Goal: Transaction & Acquisition: Book appointment/travel/reservation

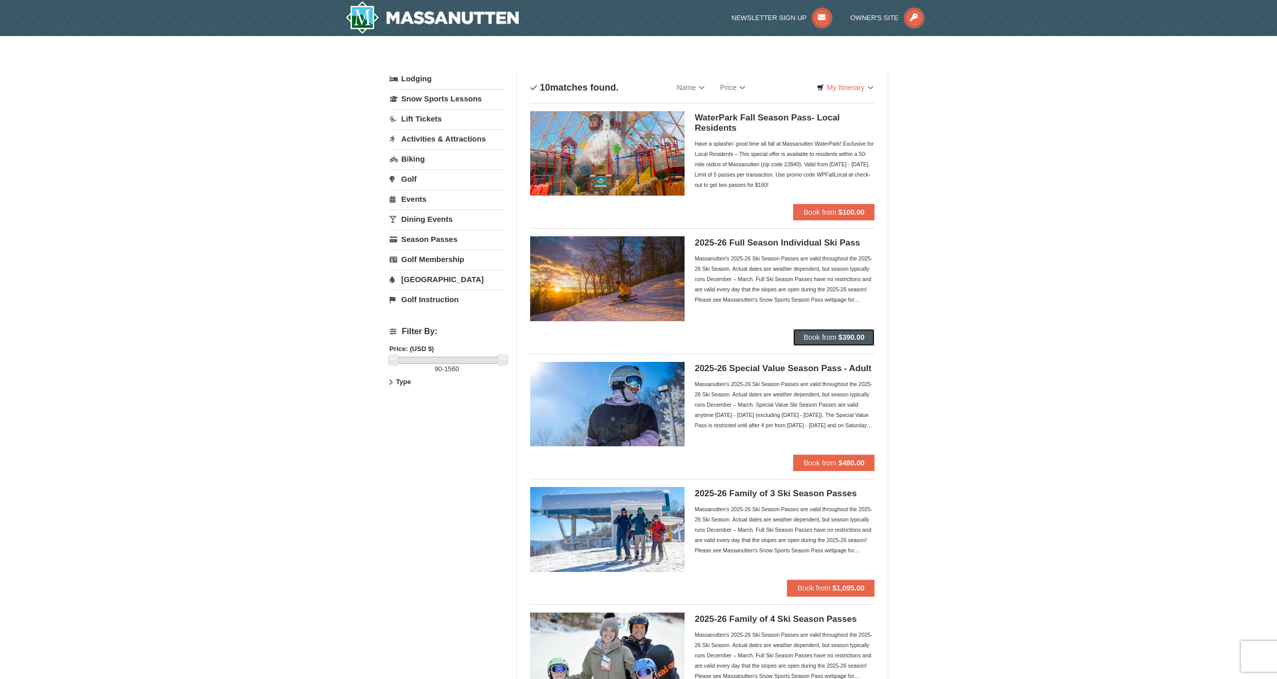
click at [860, 336] on strong "$390.00" at bounding box center [852, 337] width 26 height 8
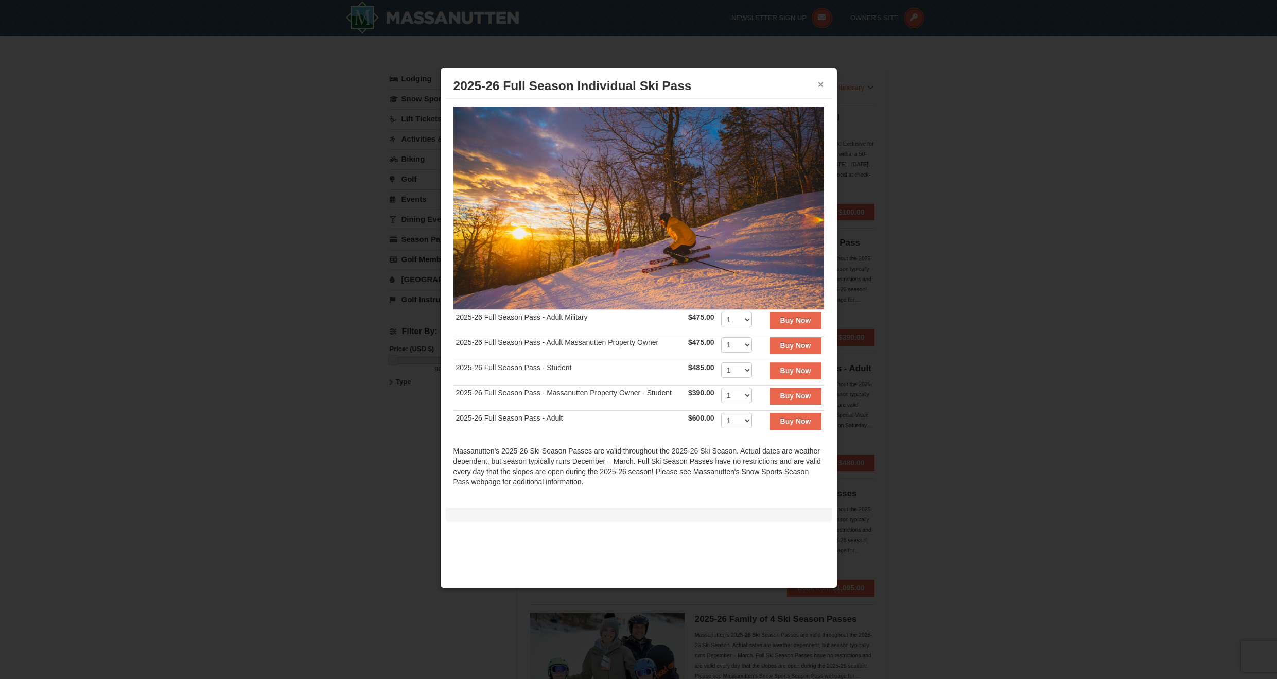
click at [822, 84] on button "×" at bounding box center [821, 84] width 6 height 10
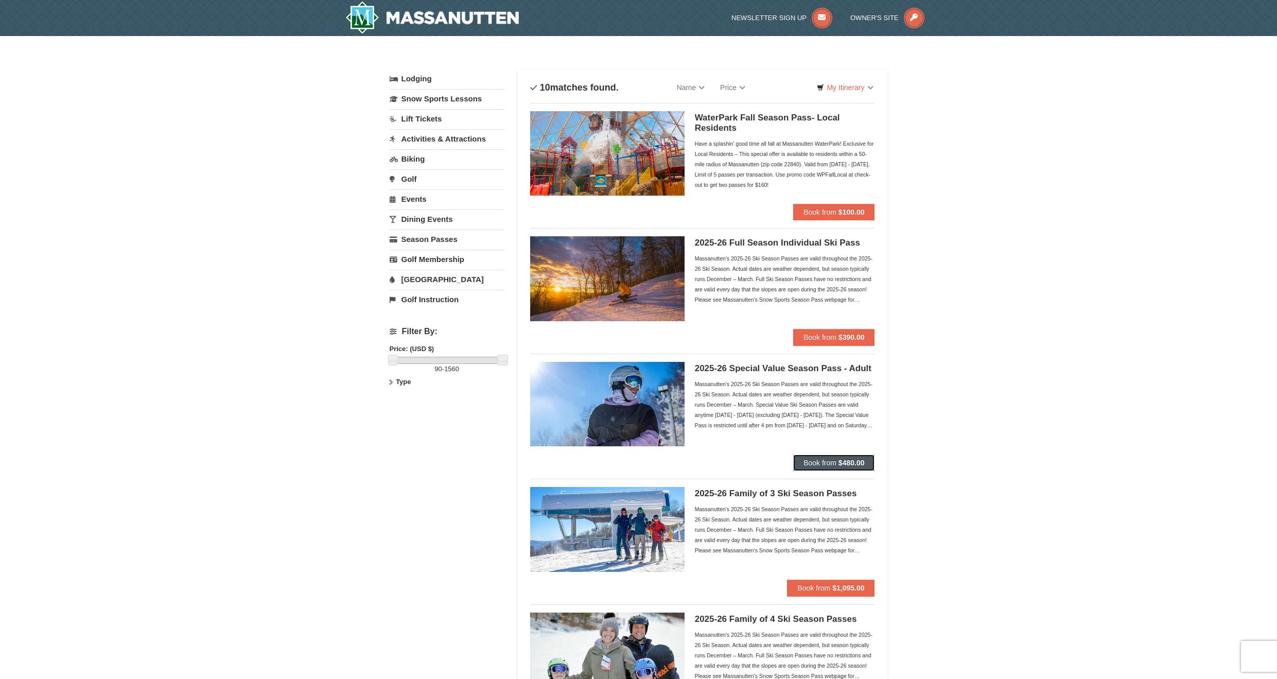
click at [819, 456] on button "Book from $480.00" at bounding box center [833, 463] width 81 height 16
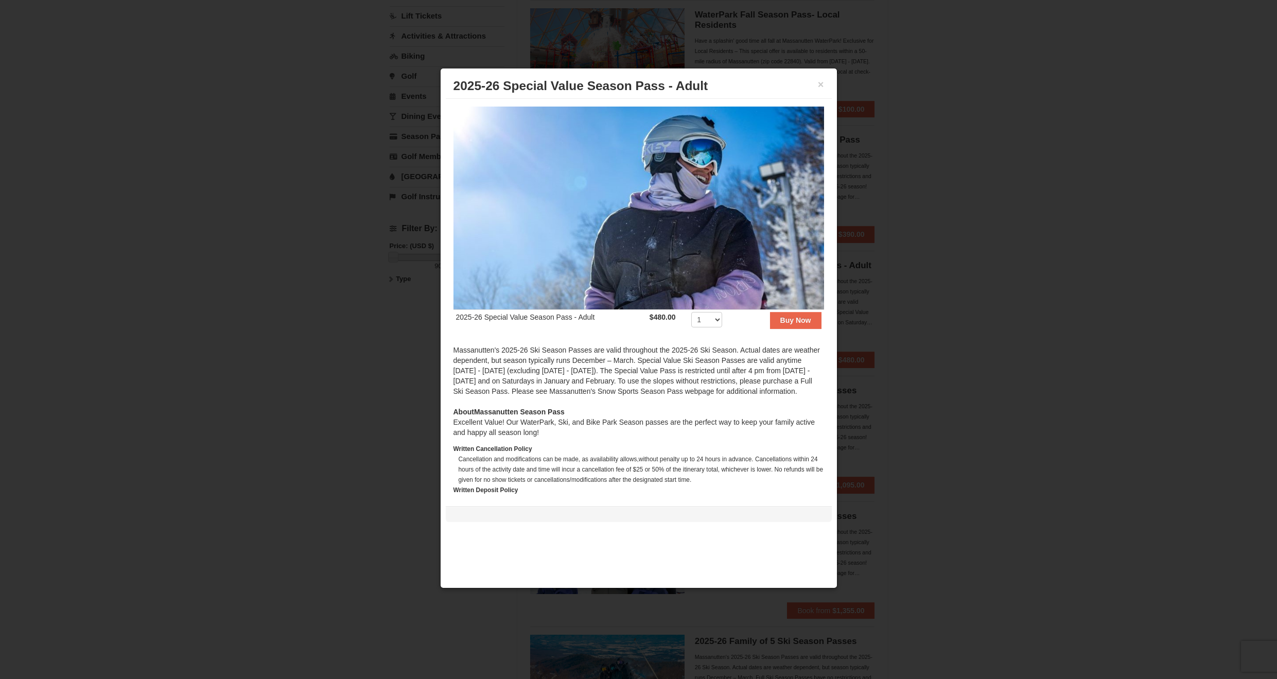
click at [1006, 325] on div at bounding box center [638, 339] width 1277 height 679
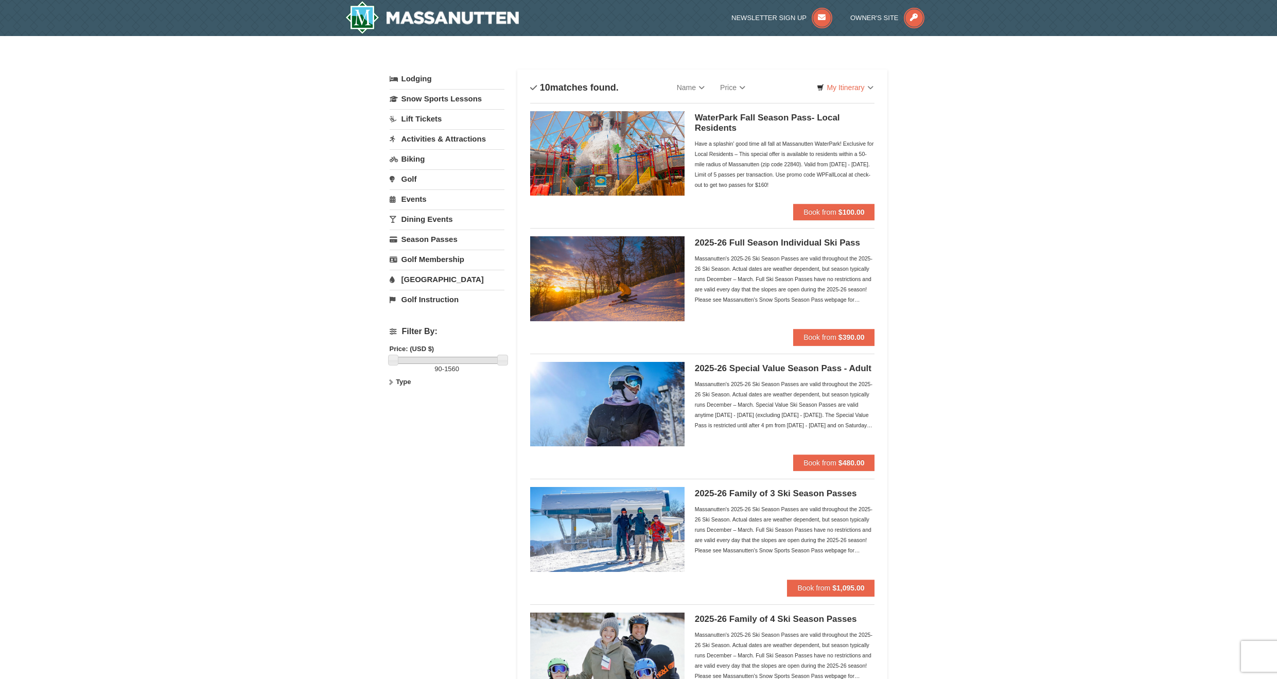
click at [410, 123] on link "Lift Tickets" at bounding box center [447, 118] width 115 height 19
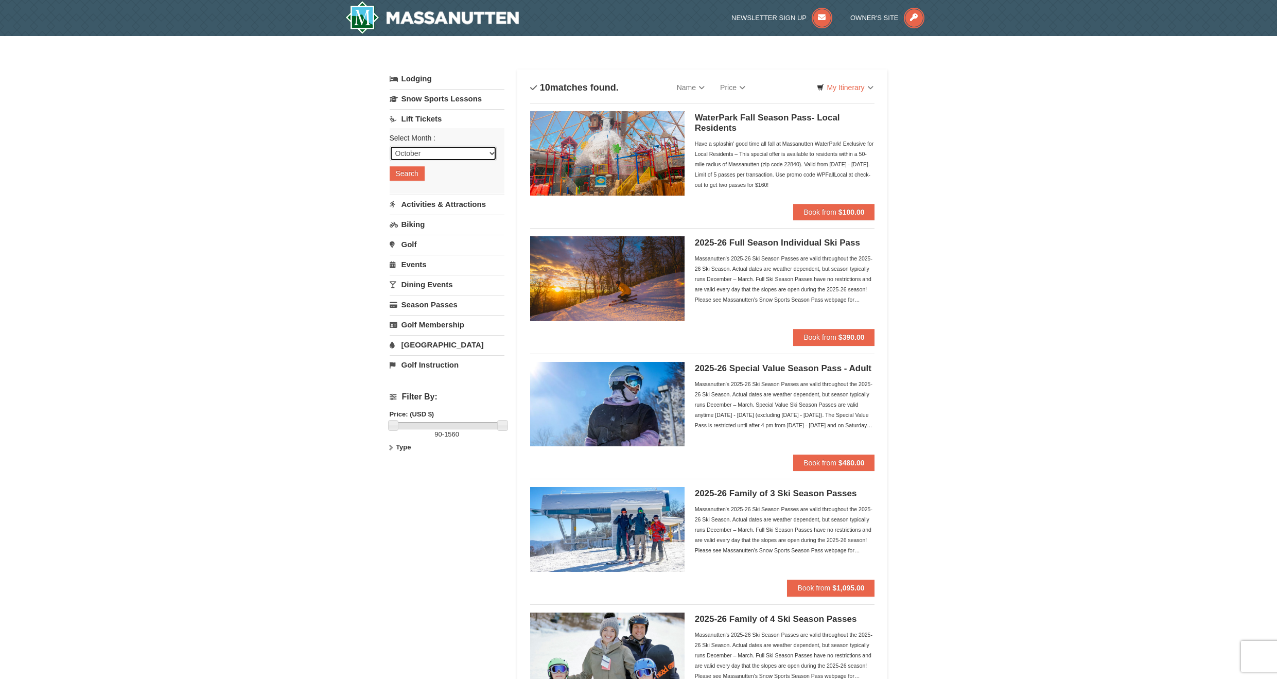
click at [407, 157] on select "October November December January February March April May June July August Sep…" at bounding box center [443, 153] width 107 height 15
select select "2"
click at [390, 146] on select "October November December January February March April May June July August Sep…" at bounding box center [443, 153] width 107 height 15
click at [413, 175] on button "Search" at bounding box center [407, 173] width 35 height 14
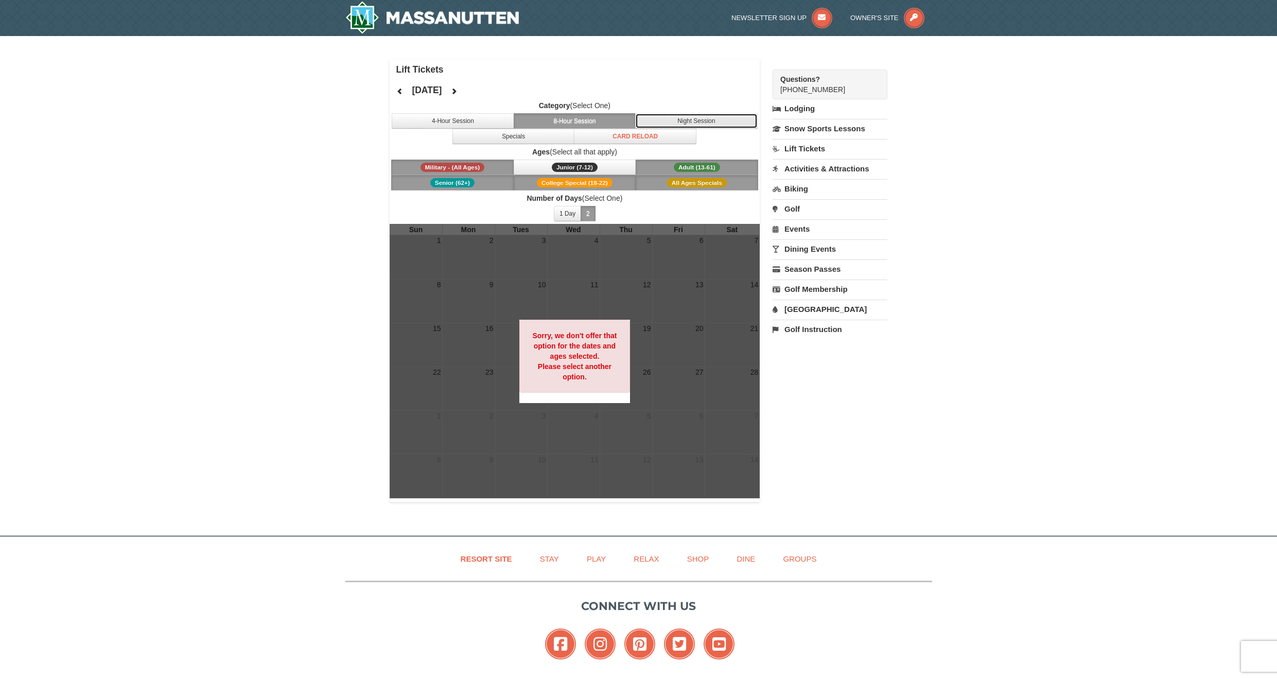
click at [730, 118] on button "Night Session" at bounding box center [696, 120] width 123 height 15
click at [611, 115] on button "8-Hour Session" at bounding box center [575, 120] width 123 height 15
click at [576, 211] on button "1 Day" at bounding box center [567, 213] width 27 height 15
click at [672, 171] on button "Adult (13-61) (13 - 61)" at bounding box center [697, 167] width 123 height 15
click at [592, 212] on button "2" at bounding box center [588, 213] width 15 height 15
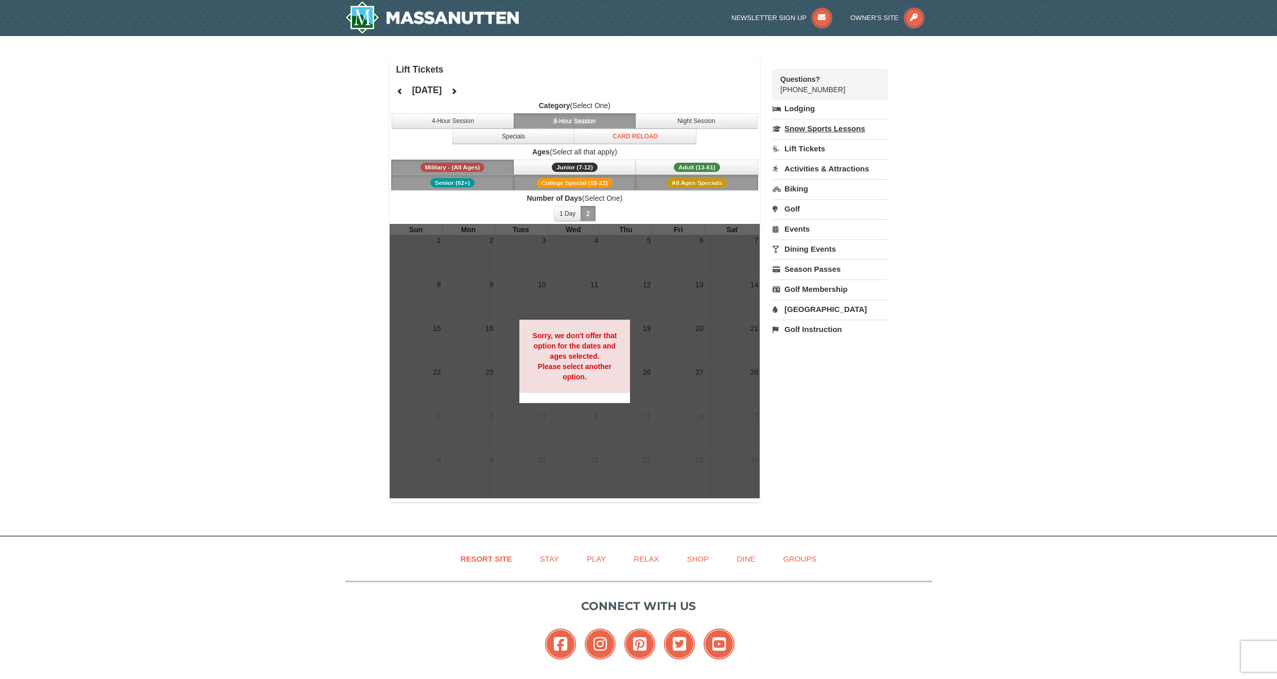
click at [842, 133] on link "Snow Sports Lessons" at bounding box center [830, 128] width 115 height 19
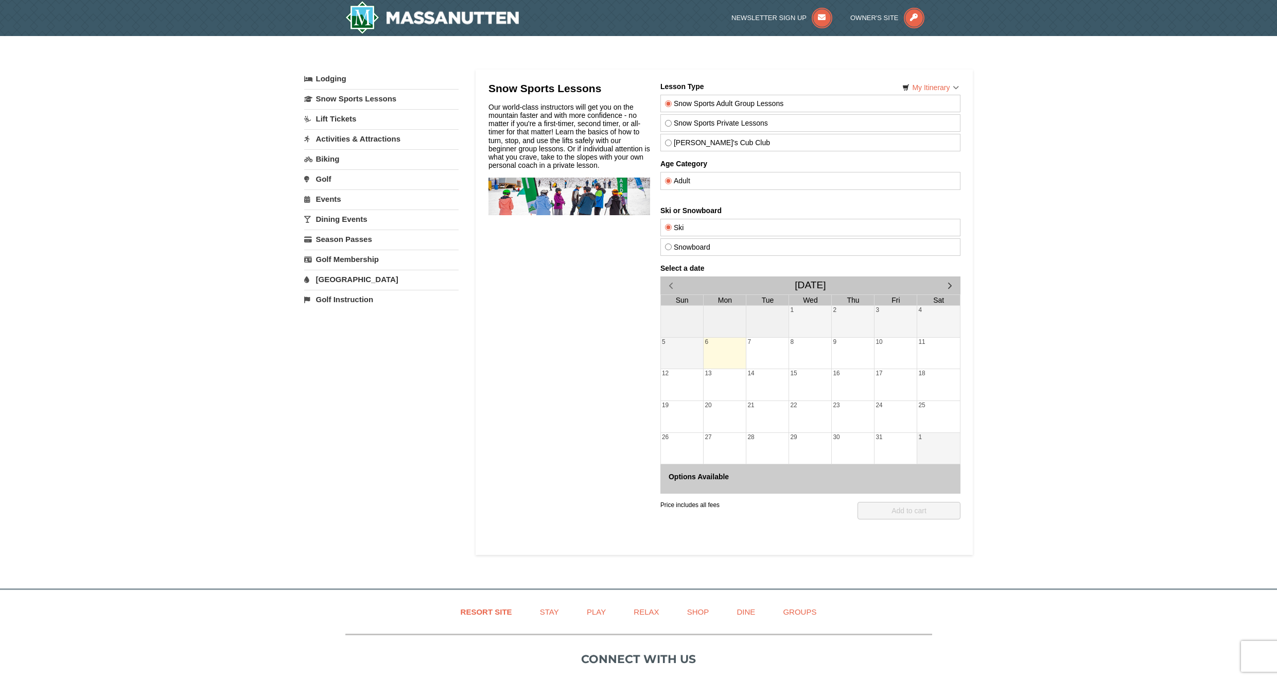
click at [725, 250] on label "Snowboard" at bounding box center [810, 247] width 291 height 8
click at [671, 250] on input "Snowboard" at bounding box center [668, 247] width 7 height 7
radio input "true"
click at [951, 282] on span "button" at bounding box center [949, 285] width 11 height 11
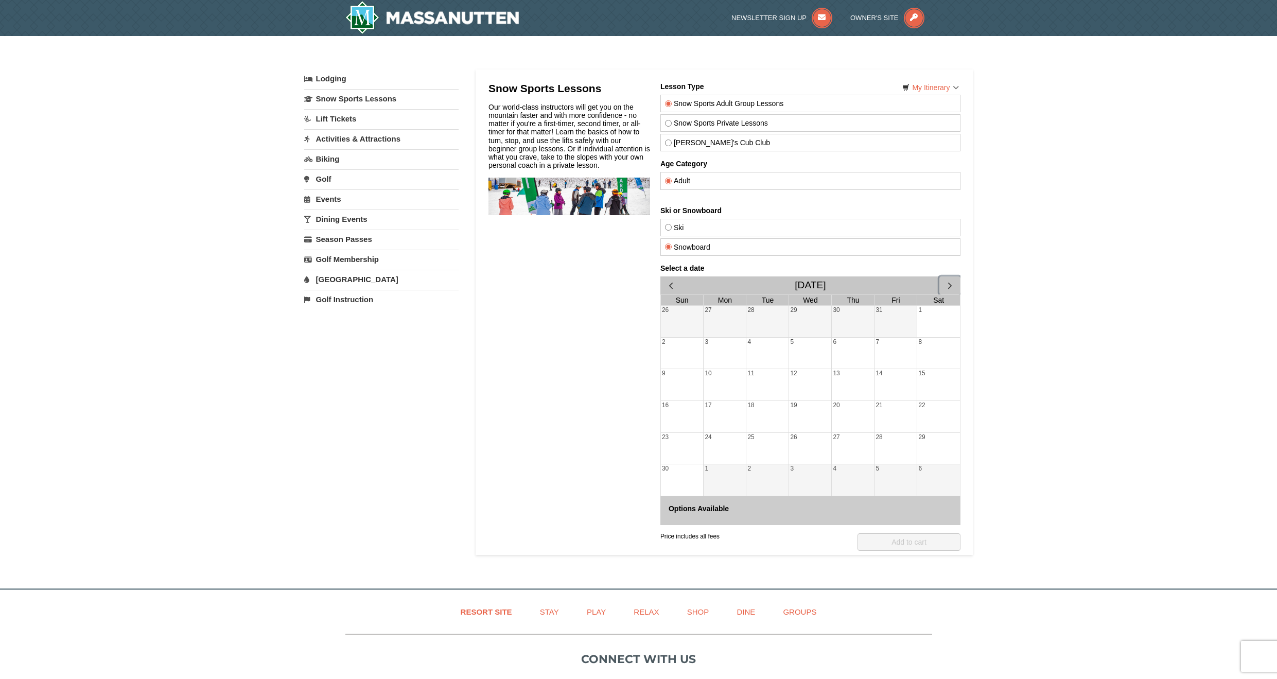
click at [951, 282] on span "button" at bounding box center [949, 285] width 11 height 11
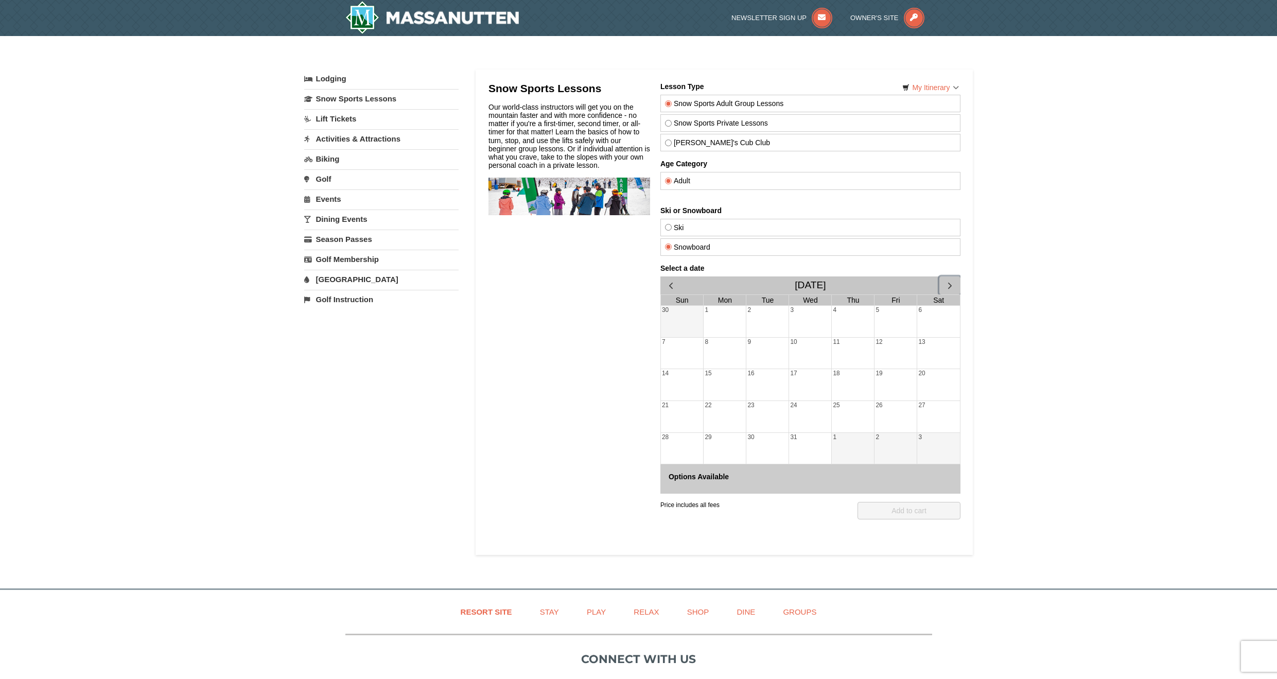
click at [951, 282] on span "button" at bounding box center [949, 285] width 11 height 11
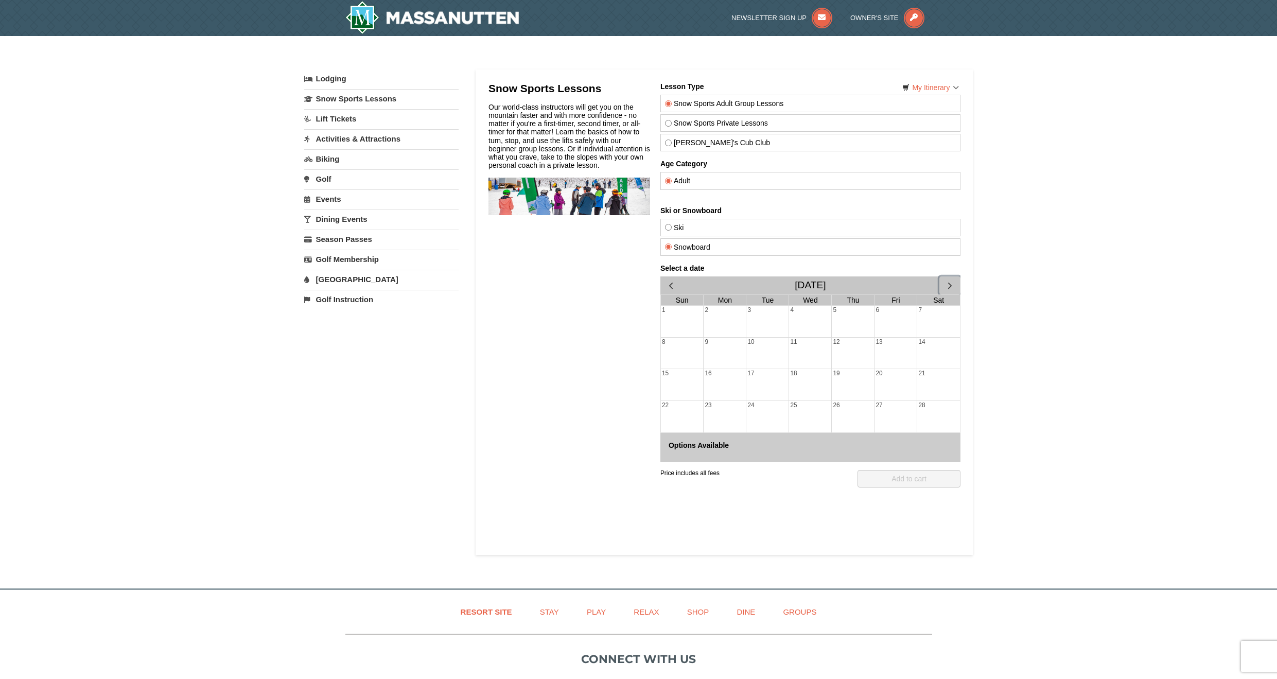
click at [951, 282] on span "button" at bounding box center [949, 285] width 11 height 11
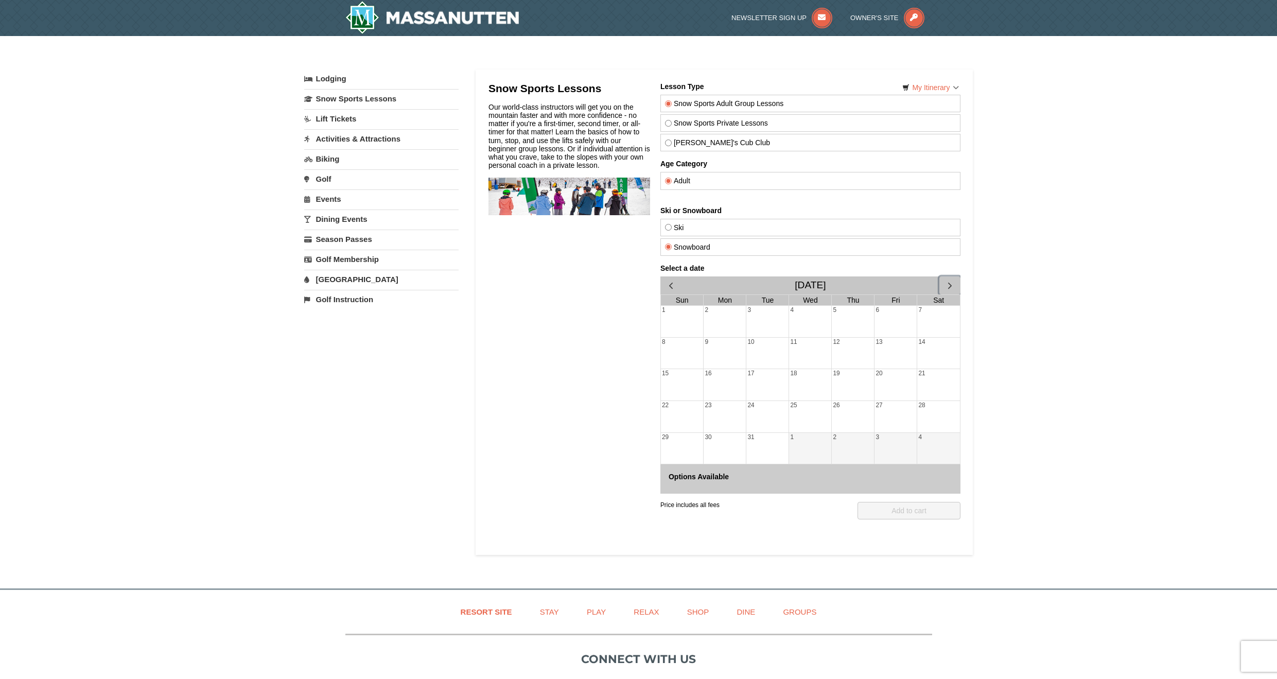
click at [893, 315] on div "6" at bounding box center [895, 321] width 42 height 31
click at [926, 321] on div "7" at bounding box center [938, 321] width 43 height 31
click at [716, 126] on label "Snow Sports Private Lessons" at bounding box center [810, 123] width 291 height 8
click at [671, 126] on input "Snow Sports Private Lessons" at bounding box center [668, 123] width 7 height 7
radio input "true"
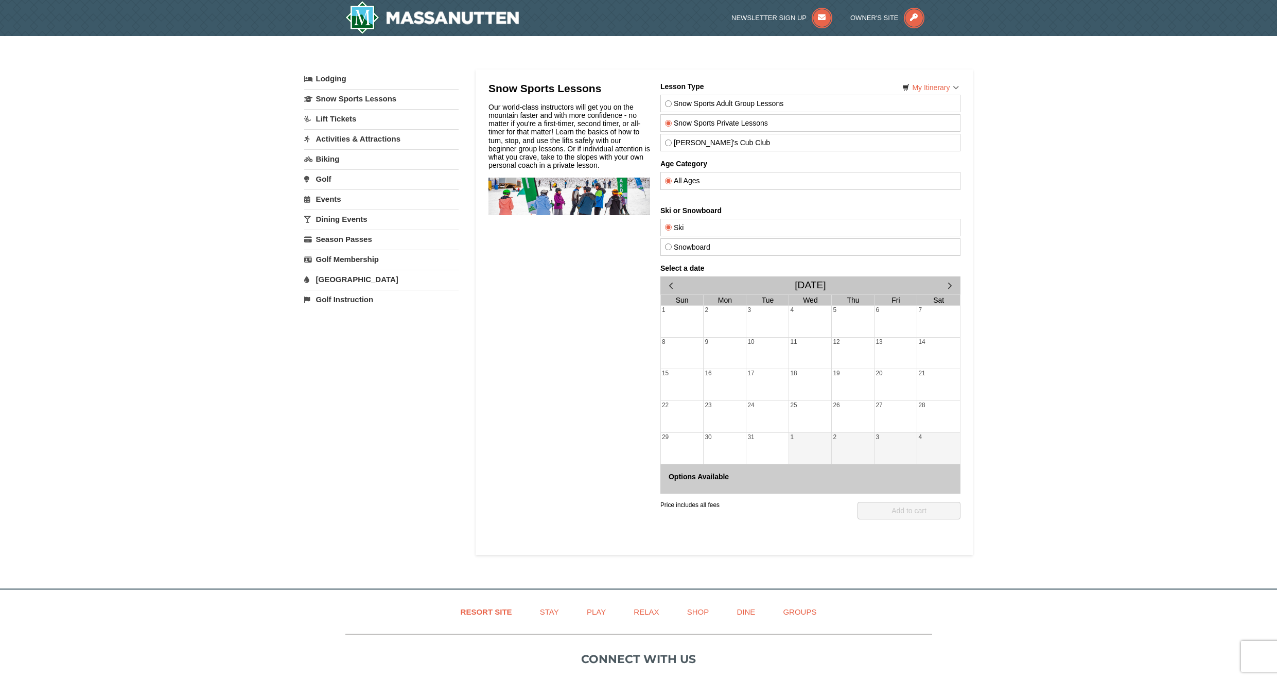
click at [927, 317] on div "7" at bounding box center [938, 321] width 43 height 31
click at [366, 254] on link "Golf Membership" at bounding box center [381, 259] width 154 height 19
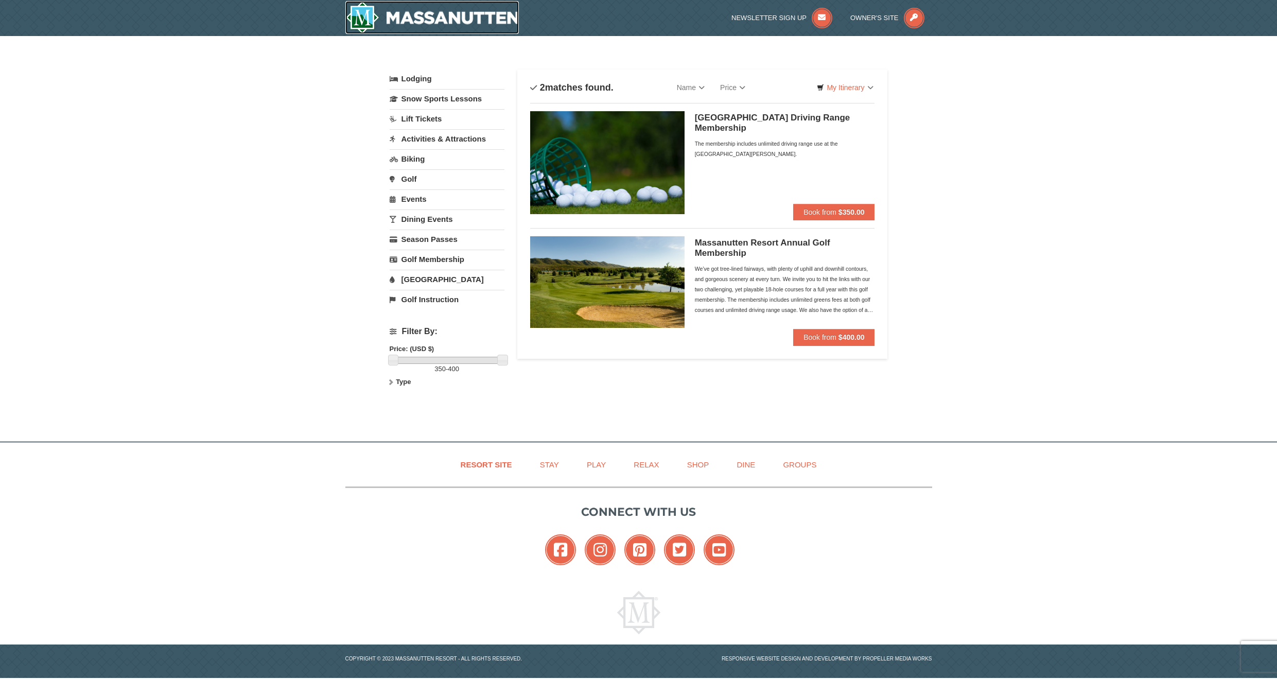
click at [408, 18] on img at bounding box center [432, 17] width 174 height 33
